Goal: Register for event/course

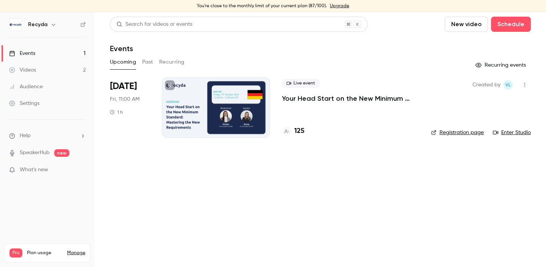
click at [288, 96] on p "Your Head Start on the New Minimum Standard: Mastering the New Requirements" at bounding box center [350, 98] width 137 height 9
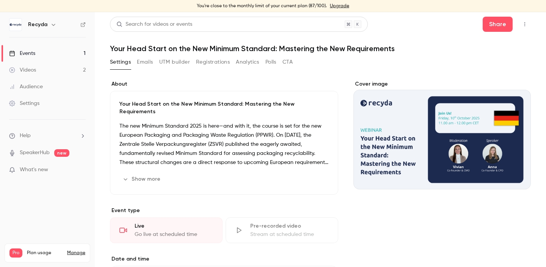
click at [216, 64] on button "Registrations" at bounding box center [213, 62] width 34 height 12
